Goal: Task Accomplishment & Management: Complete application form

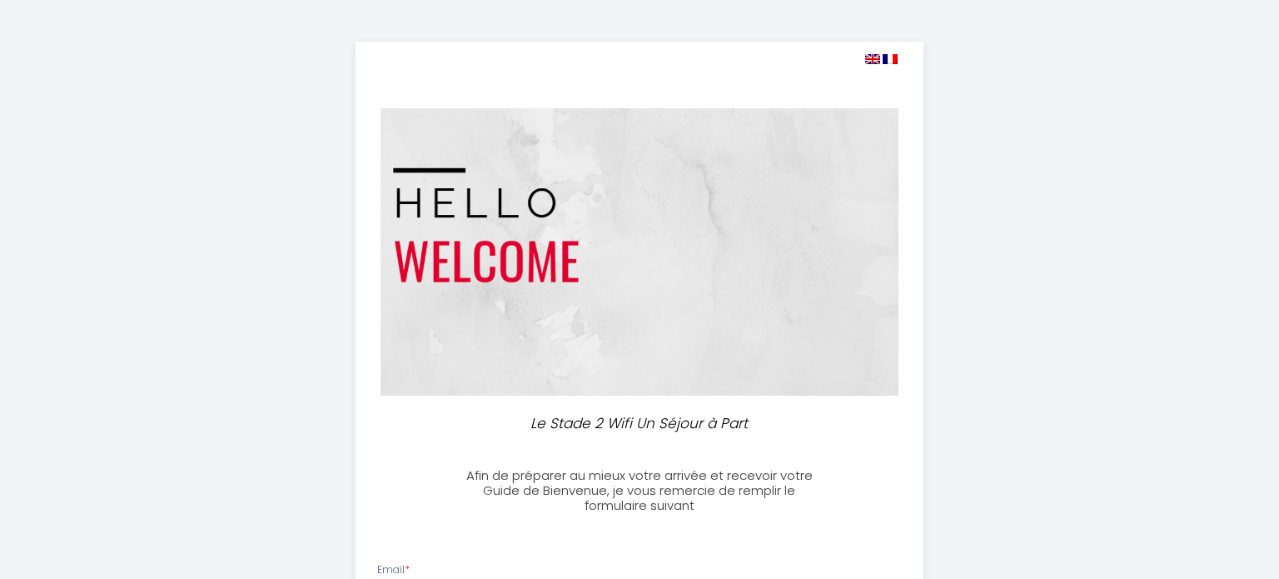
select select
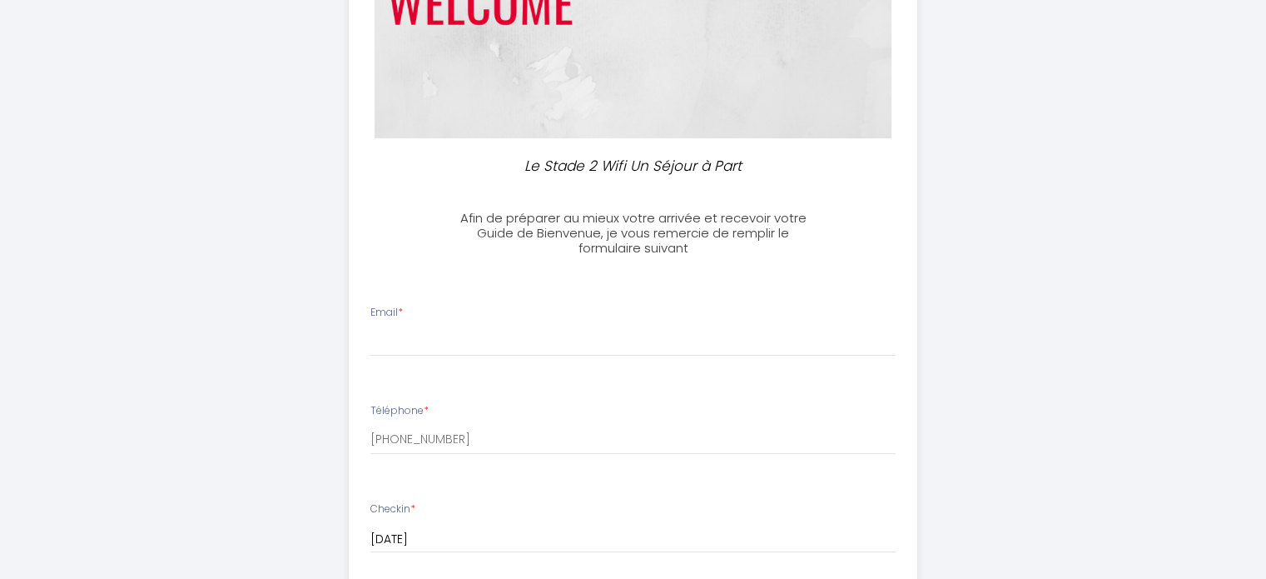
scroll to position [340, 0]
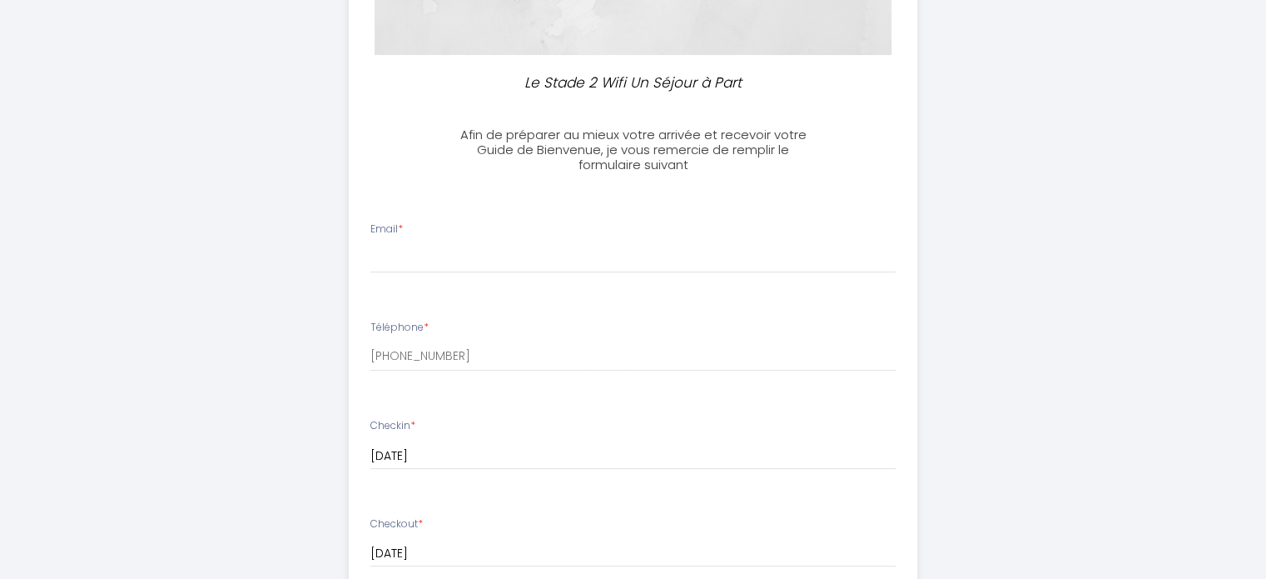
click at [452, 236] on div "Email *" at bounding box center [633, 247] width 547 height 52
click at [481, 263] on input "Email *" at bounding box center [632, 258] width 525 height 30
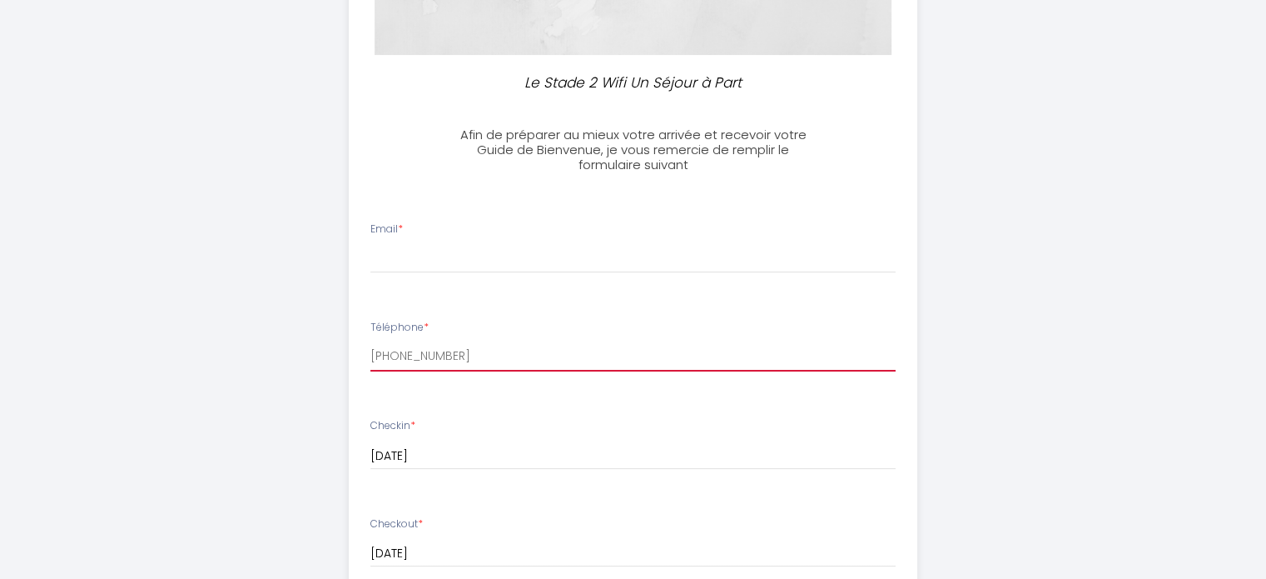
click at [423, 358] on input "[PHONE_NUMBER]" at bounding box center [632, 356] width 525 height 30
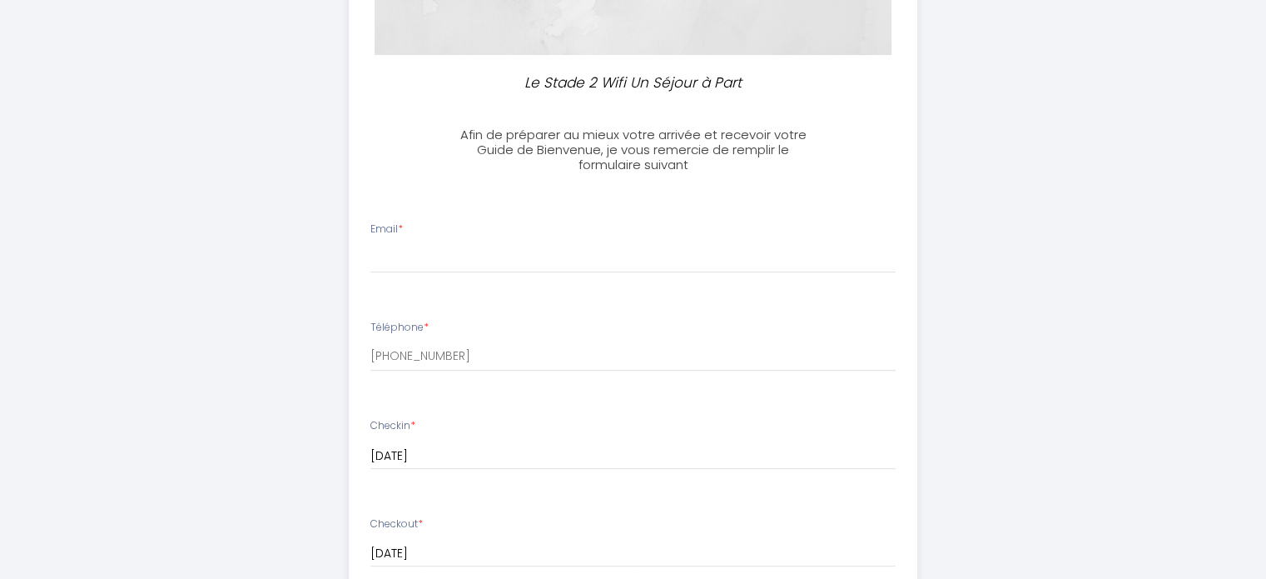
click at [1032, 312] on div "Le Stade 2 Wifi Un Séjour à Part Afin de préparer au mieux votre arrivée et rec…" at bounding box center [633, 453] width 852 height 1587
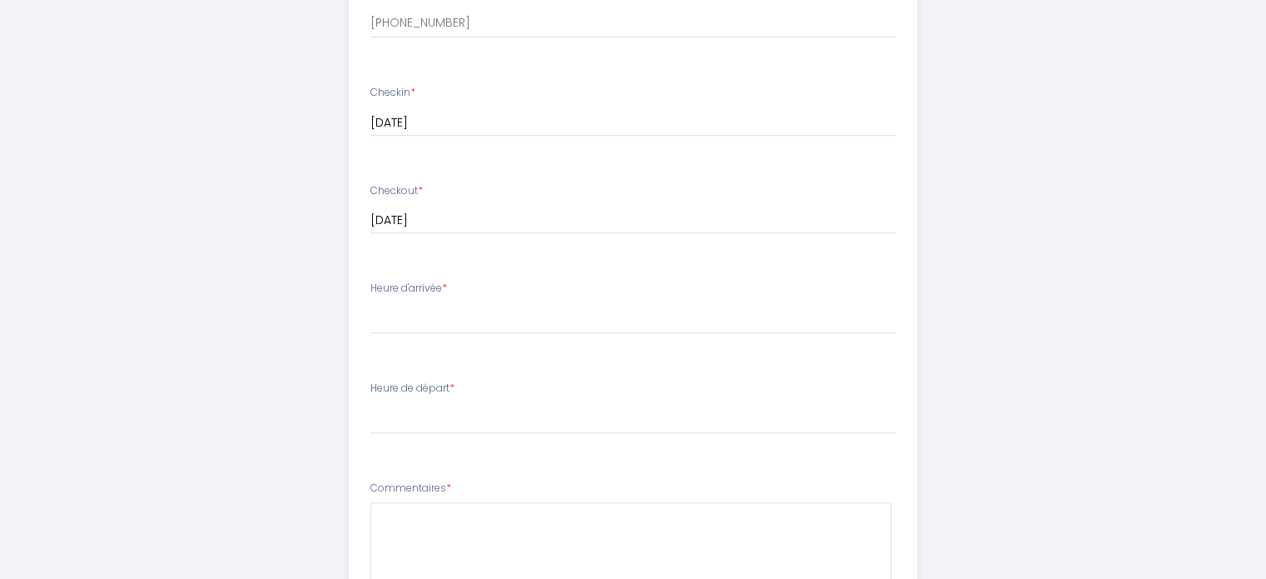
scroll to position [757, 0]
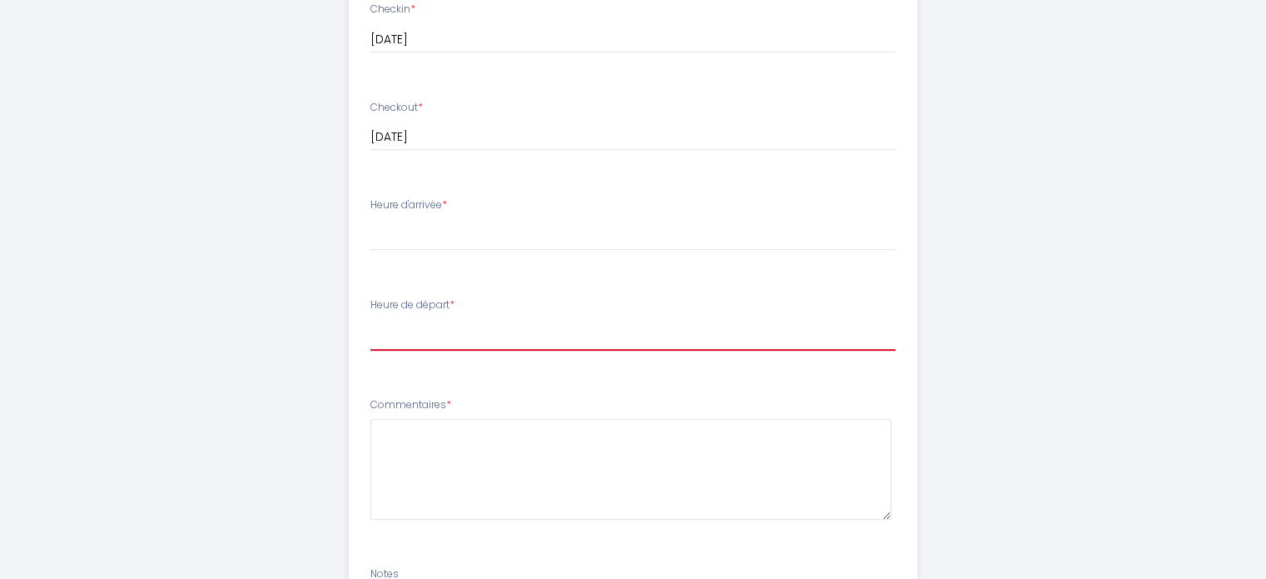
click at [434, 335] on select "00:00 00:30 01:00 01:30 02:00 02:30 03:00 03:30 04:00 04:30 05:00 05:30 06:00 0…" at bounding box center [632, 335] width 525 height 32
click at [1051, 412] on div "Le Stade 2 Wifi Un Séjour à Part Afin de préparer au mieux votre arrivée et rec…" at bounding box center [633, 36] width 852 height 1587
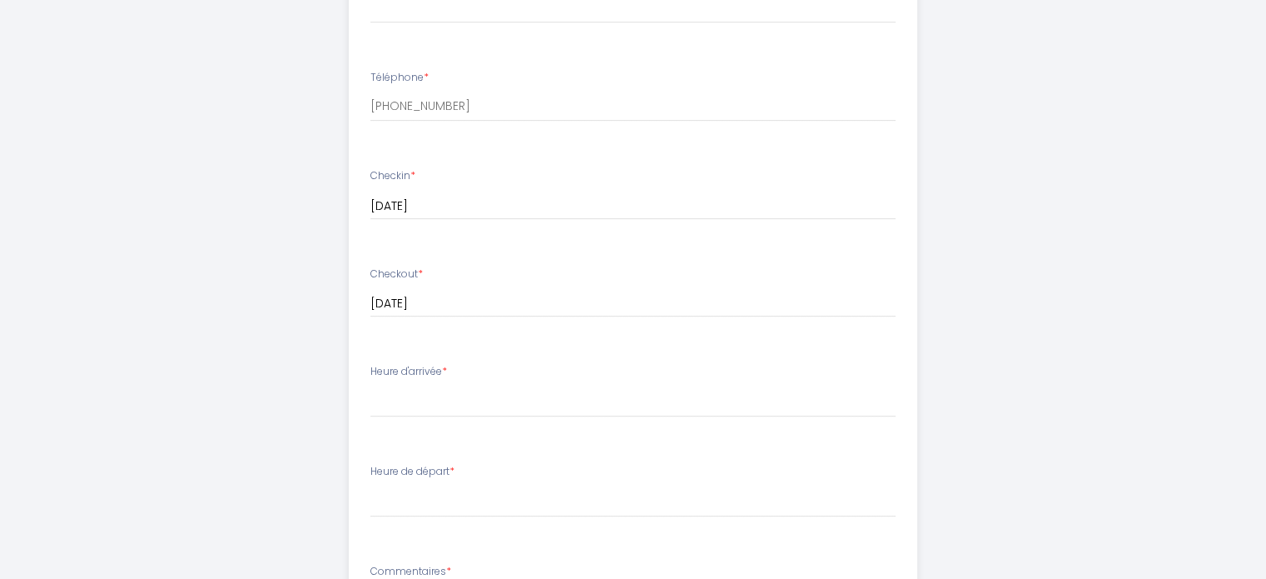
scroll to position [507, 0]
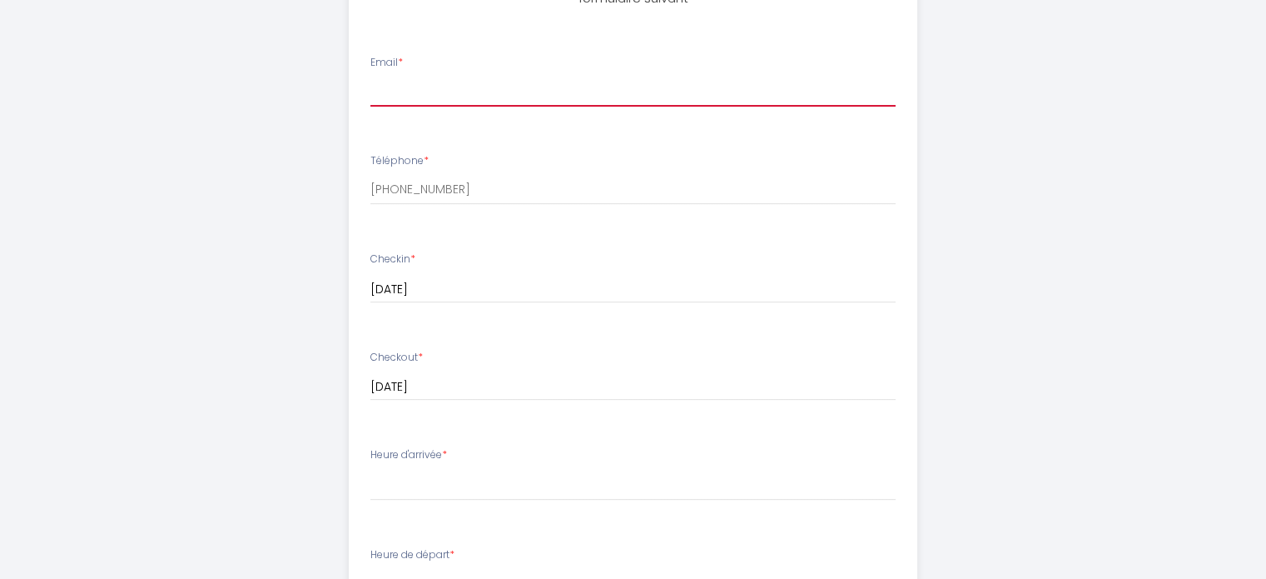
click at [404, 81] on input "Email *" at bounding box center [632, 92] width 525 height 30
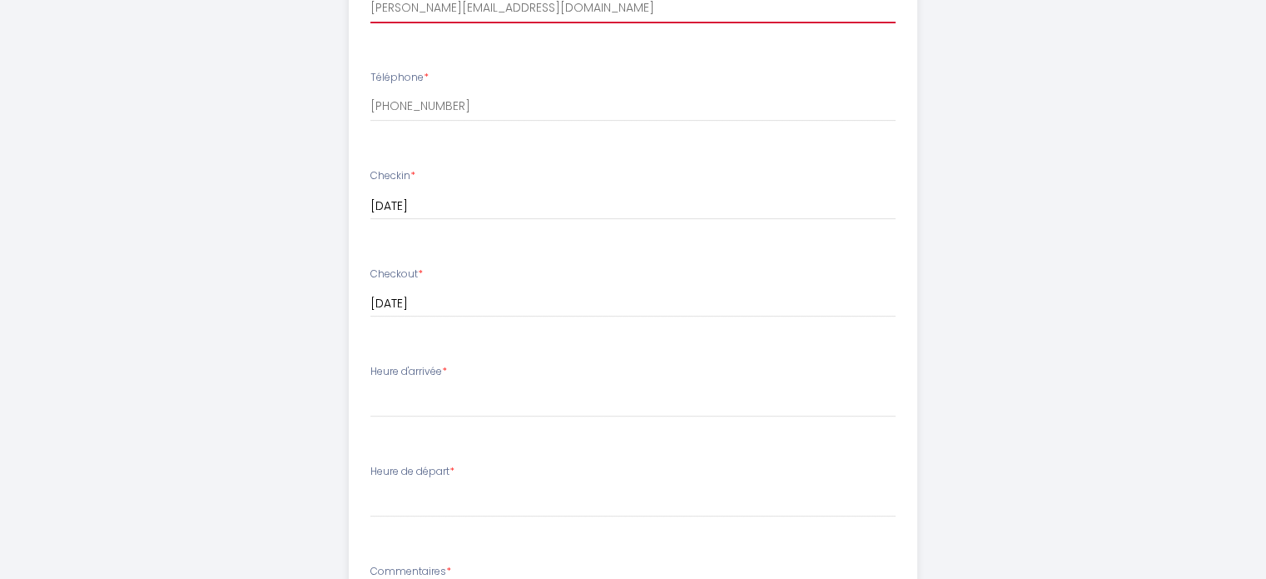
type input "[PERSON_NAME][EMAIL_ADDRESS][DOMAIN_NAME]"
click at [435, 379] on label "Heure d'arrivée *" at bounding box center [408, 372] width 77 height 16
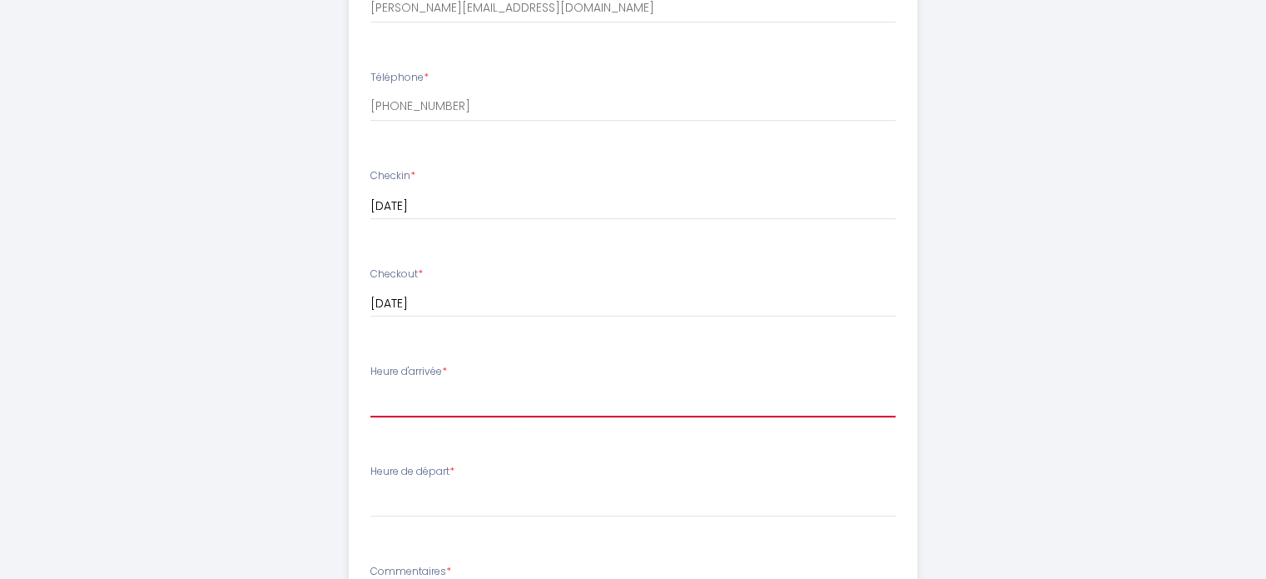
click at [408, 392] on select "17:00 17:30 18:00 18:30 19:00 19:30 20:00 20:30 21:00" at bounding box center [632, 401] width 525 height 32
select select "17:00"
click at [370, 385] on select "17:00 17:30 18:00 18:30 19:00 19:30 20:00 20:30 21:00" at bounding box center [632, 401] width 525 height 32
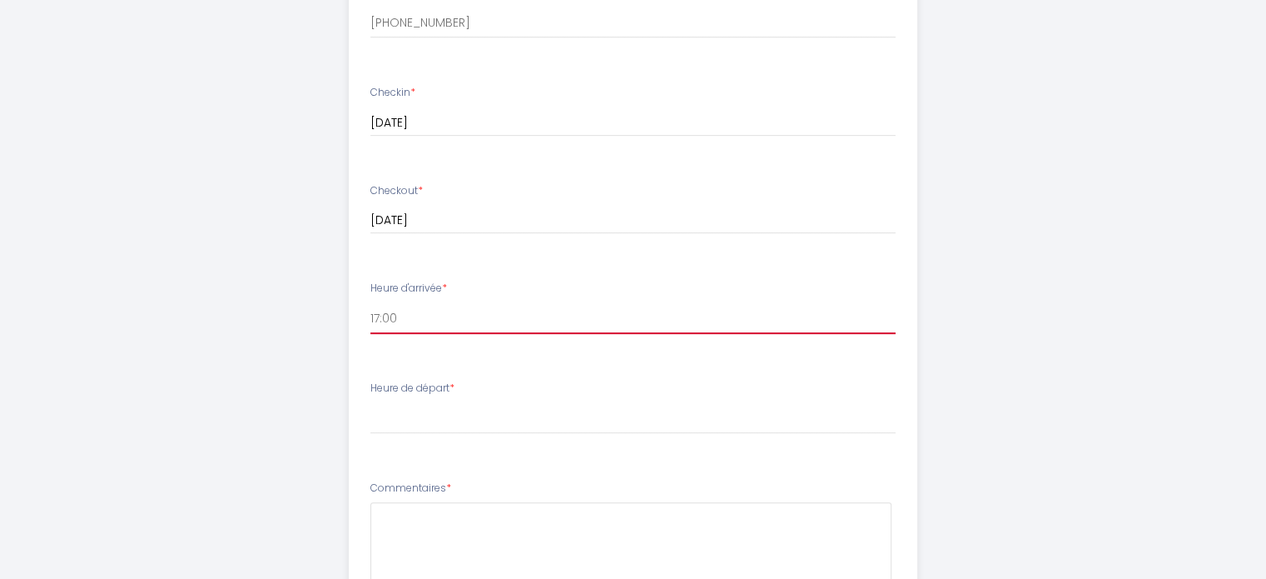
scroll to position [757, 0]
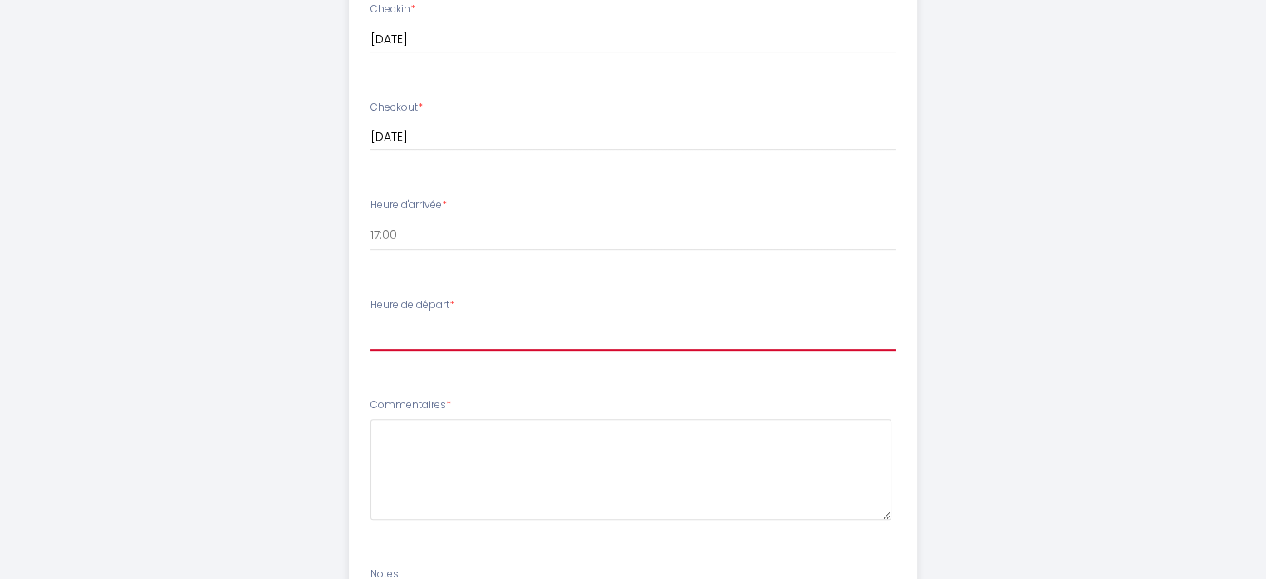
click at [430, 329] on select "00:00 00:30 01:00 01:30 02:00 02:30 03:00 03:30 04:00 04:30 05:00 05:30 06:00 0…" at bounding box center [632, 335] width 525 height 32
click at [534, 341] on select "00:00 00:30 01:00 01:30 02:00 02:30 03:00 03:30 04:00 04:30 05:00 05:30 06:00 0…" at bounding box center [632, 335] width 525 height 32
select select "08:00"
click at [370, 319] on select "00:00 00:30 01:00 01:30 02:00 02:30 03:00 03:30 04:00 04:30 05:00 05:30 06:00 0…" at bounding box center [632, 335] width 525 height 32
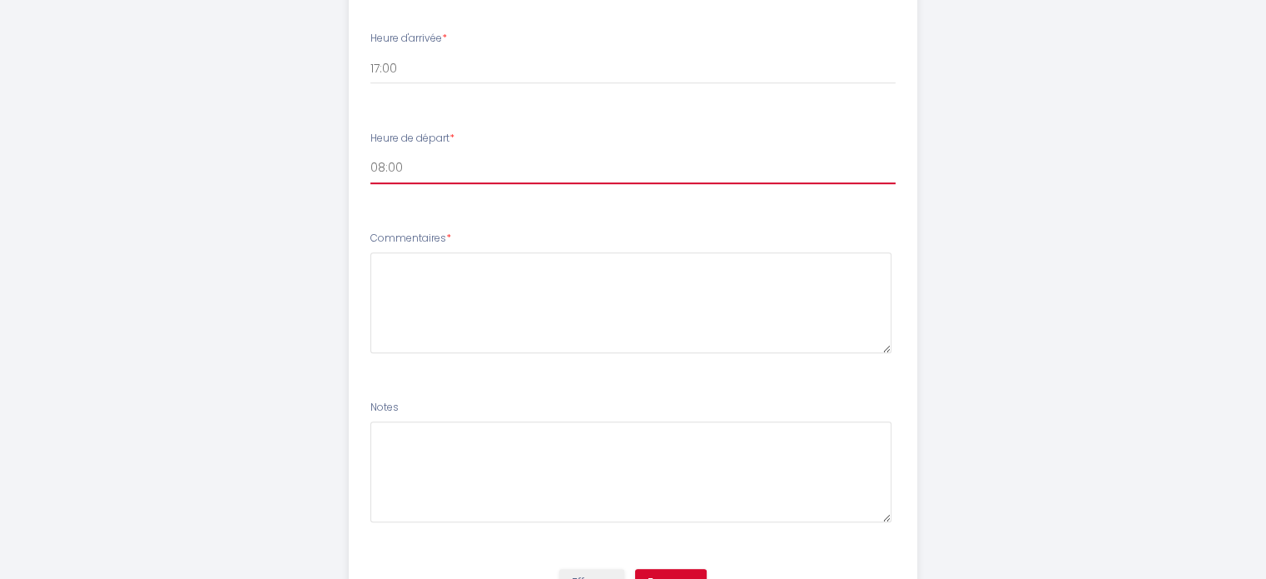
scroll to position [1006, 0]
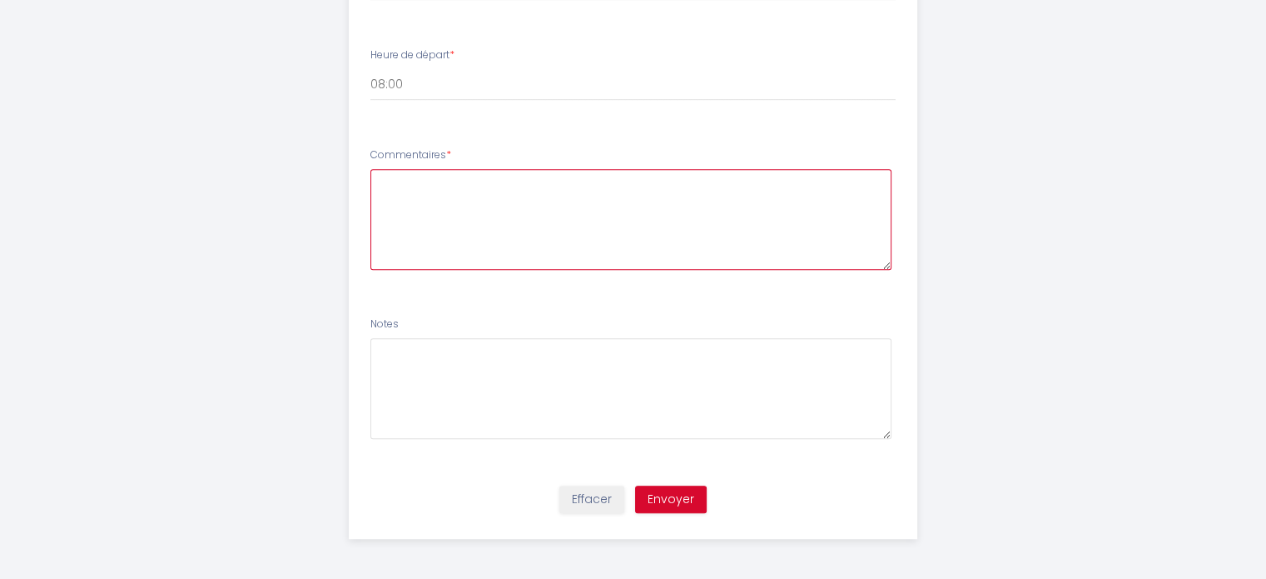
click at [429, 186] on textarea at bounding box center [630, 219] width 521 height 101
paste textarea "rien à signaler"
click at [387, 181] on textarea "rien à signaler" at bounding box center [630, 219] width 521 height 101
type textarea "Rien à signaler"
click at [669, 489] on button "Envoyer" at bounding box center [671, 499] width 72 height 28
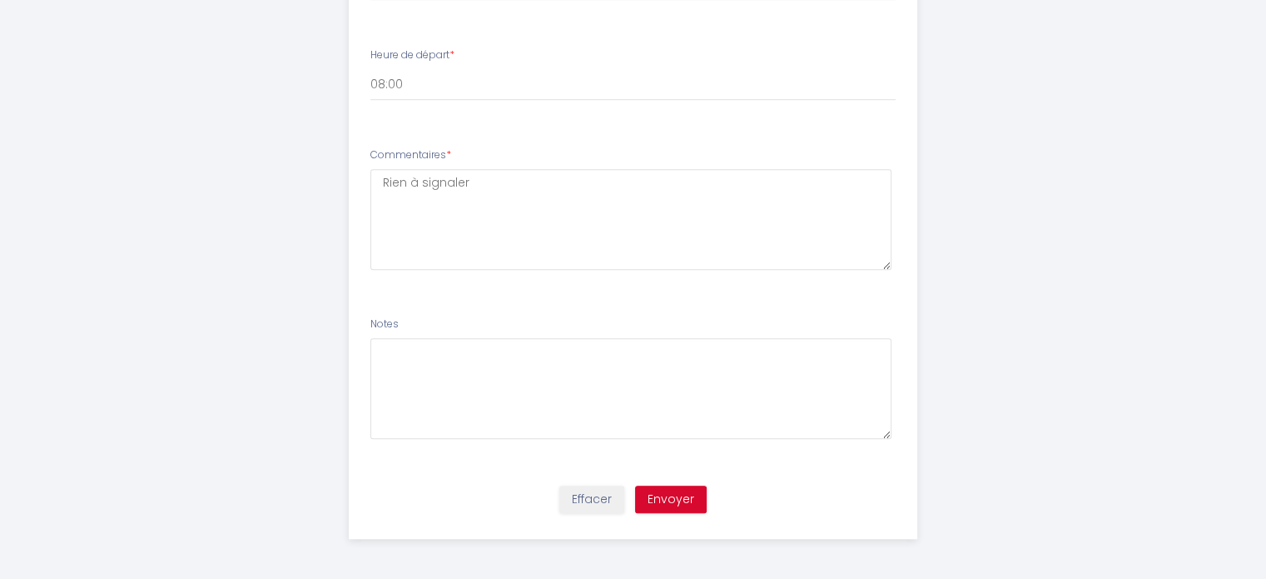
scroll to position [0, 0]
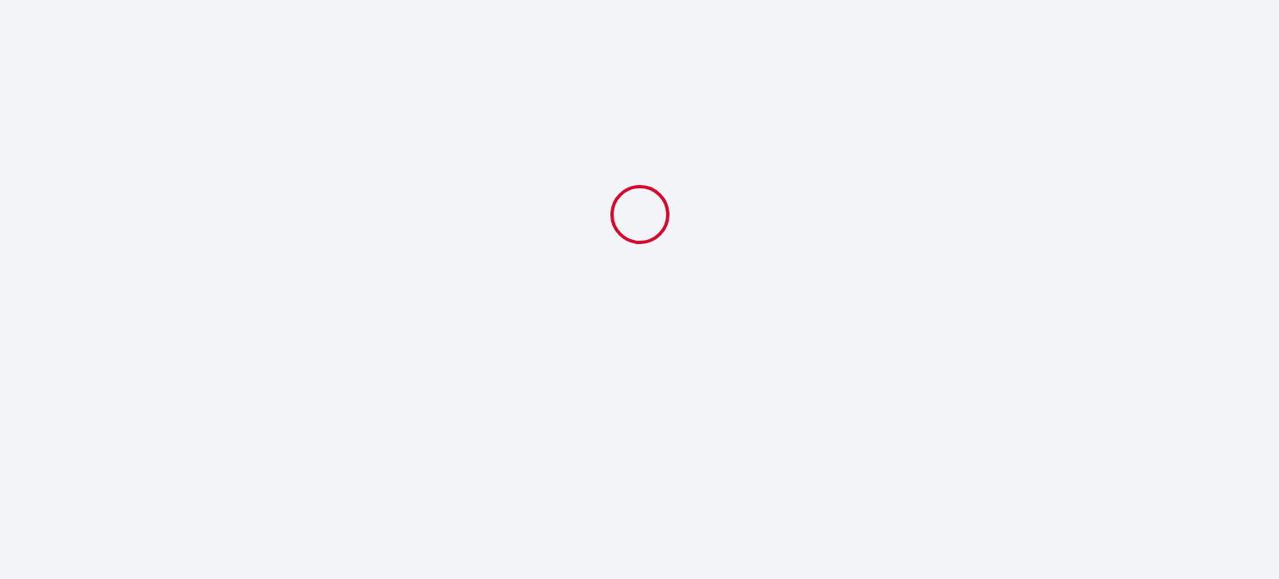
select select "08:00"
